Goal: Navigation & Orientation: Find specific page/section

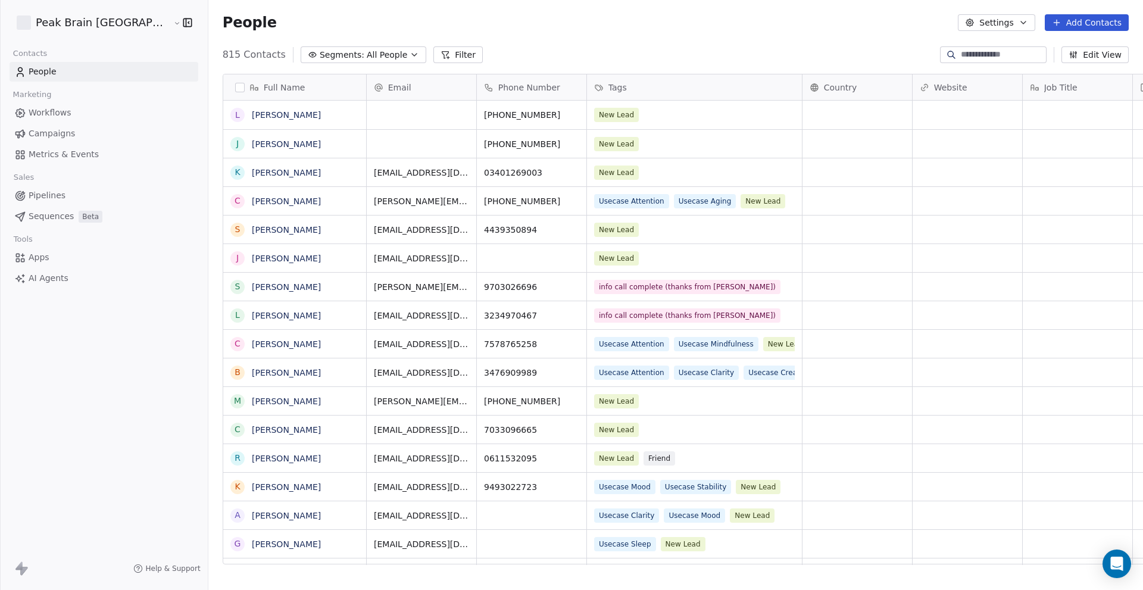
scroll to position [510, 973]
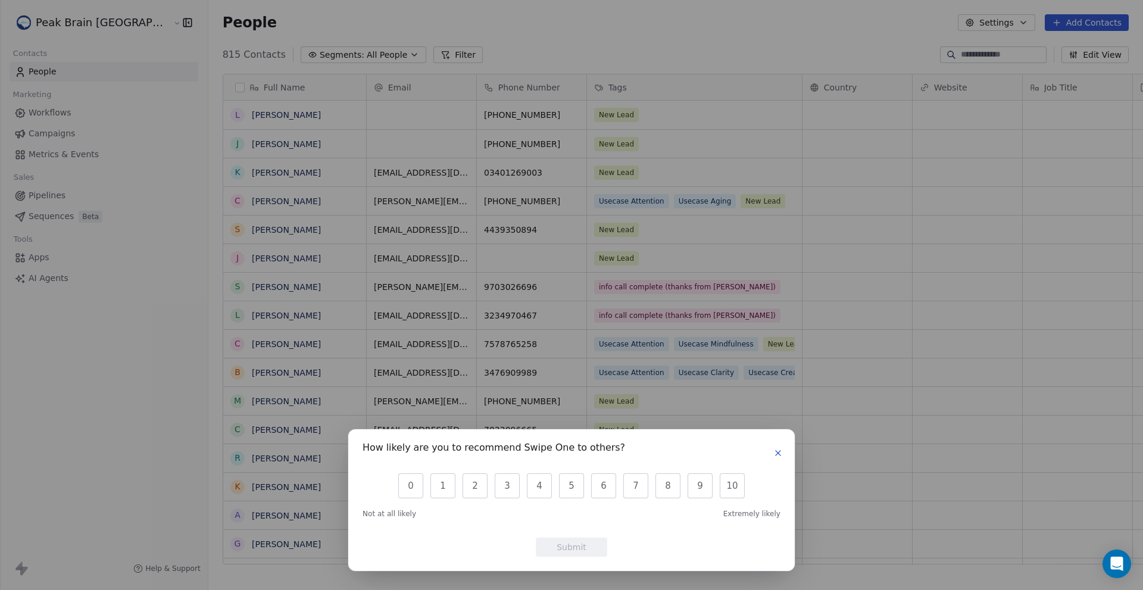
click at [778, 450] on icon "button" at bounding box center [778, 453] width 10 height 10
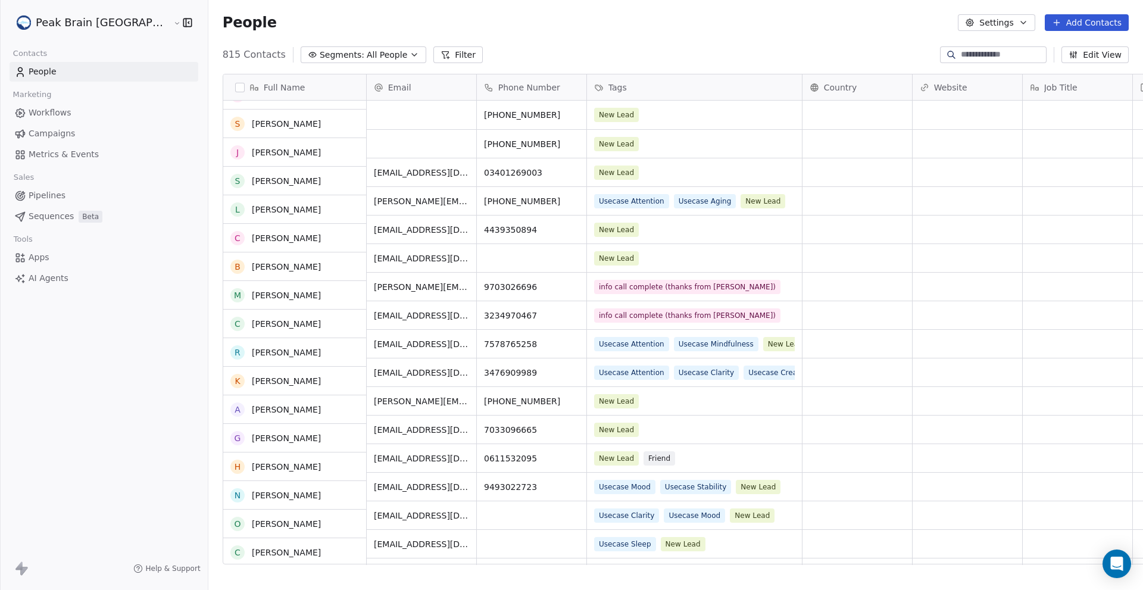
scroll to position [0, 0]
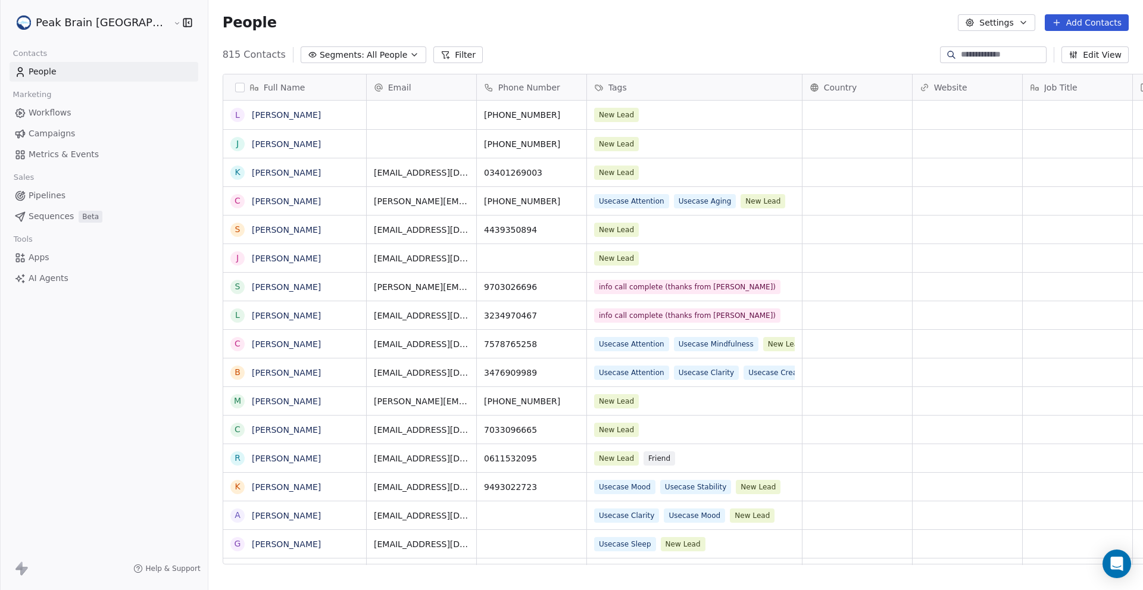
click at [56, 114] on span "Workflows" at bounding box center [50, 113] width 43 height 12
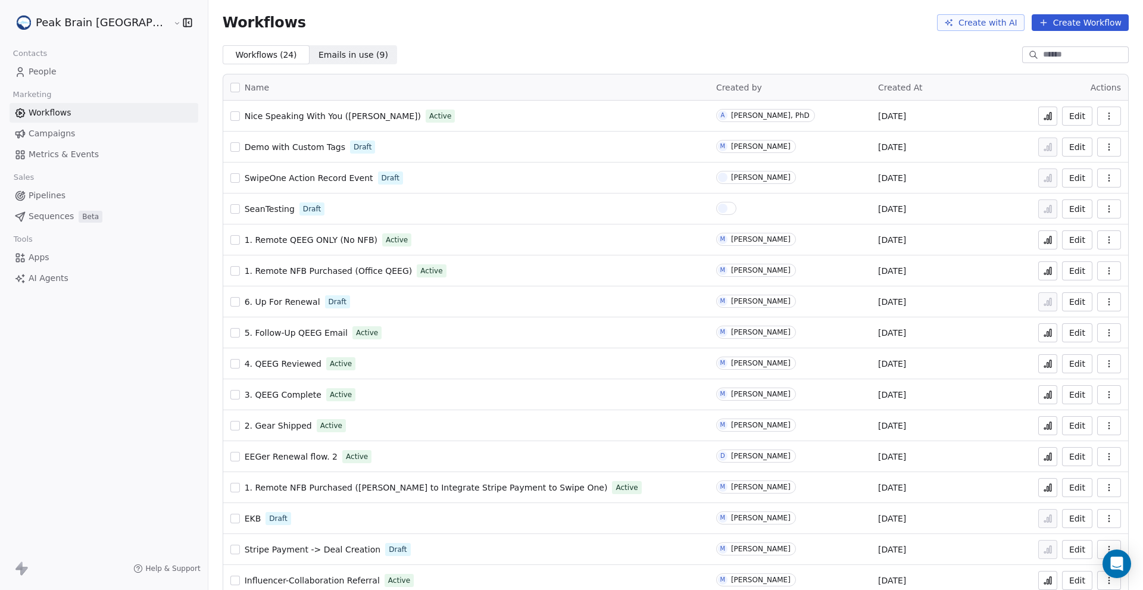
click at [55, 129] on span "Campaigns" at bounding box center [52, 133] width 46 height 12
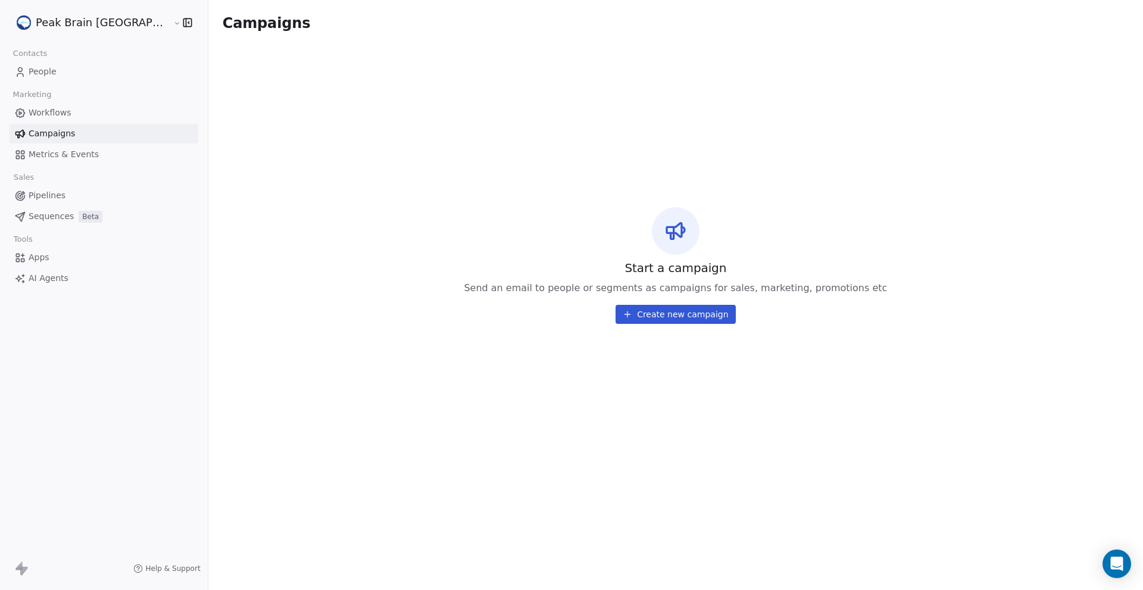
click at [42, 74] on span "People" at bounding box center [43, 71] width 28 height 12
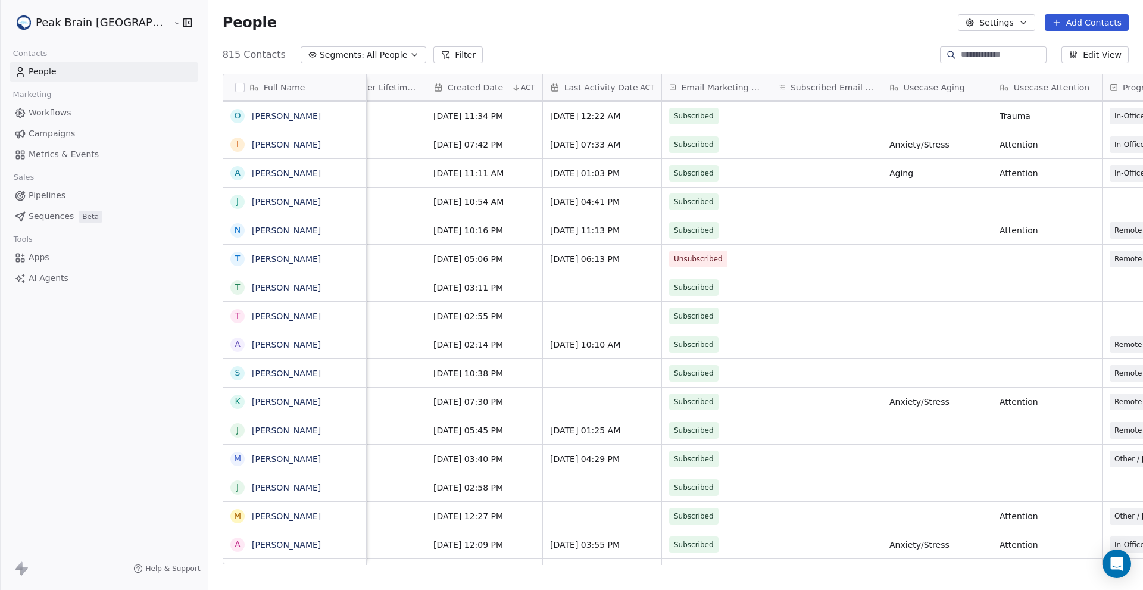
click at [59, 196] on span "Pipelines" at bounding box center [47, 195] width 37 height 12
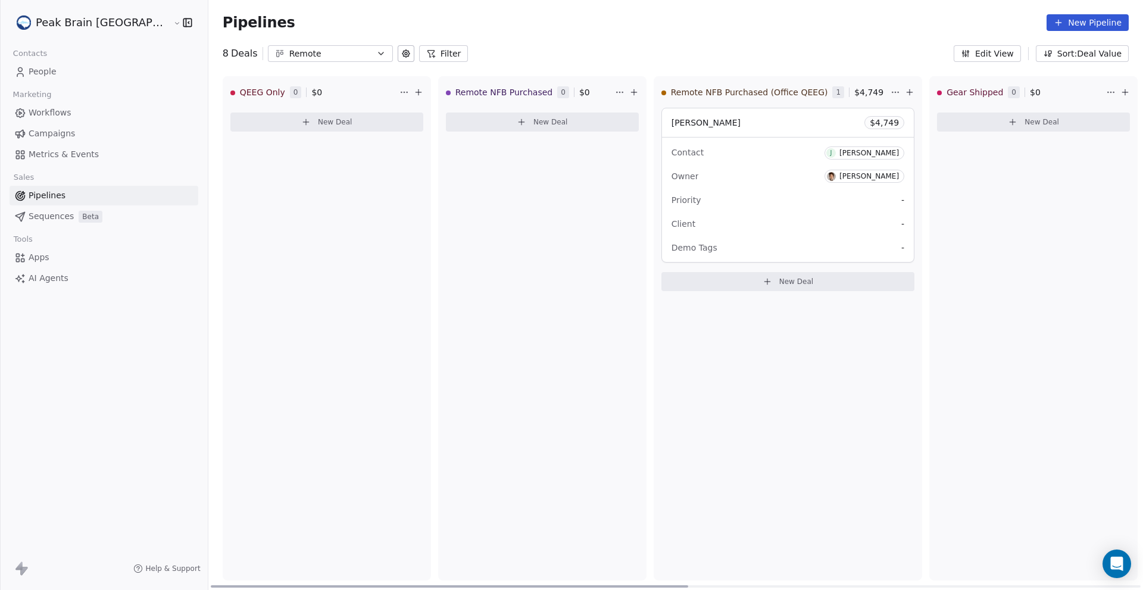
click at [653, 318] on div "Remote NFB Purchased (Office QEEG) 1 $ 4,749 [PERSON_NAME] $ 4,749 Contact [PER…" at bounding box center [787, 328] width 268 height 504
click at [509, 53] on div "8 Deals Remote Filter Edit View Sort: Deal Value" at bounding box center [675, 53] width 934 height 17
